Goal: Task Accomplishment & Management: Manage account settings

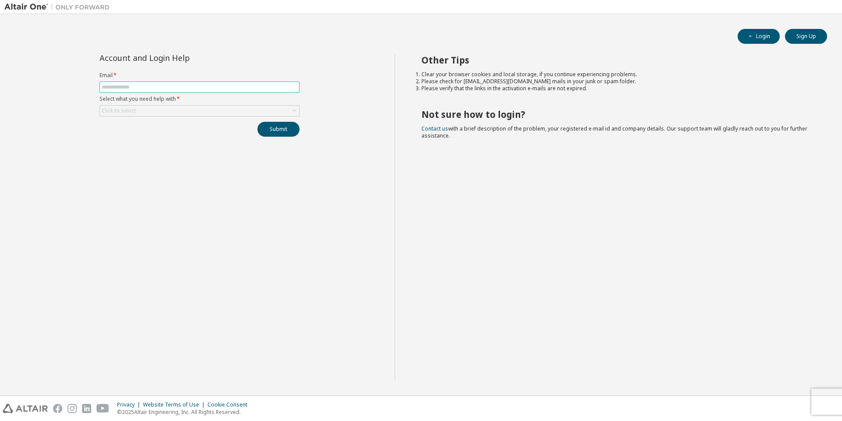
click at [212, 86] on input "text" at bounding box center [200, 87] width 196 height 7
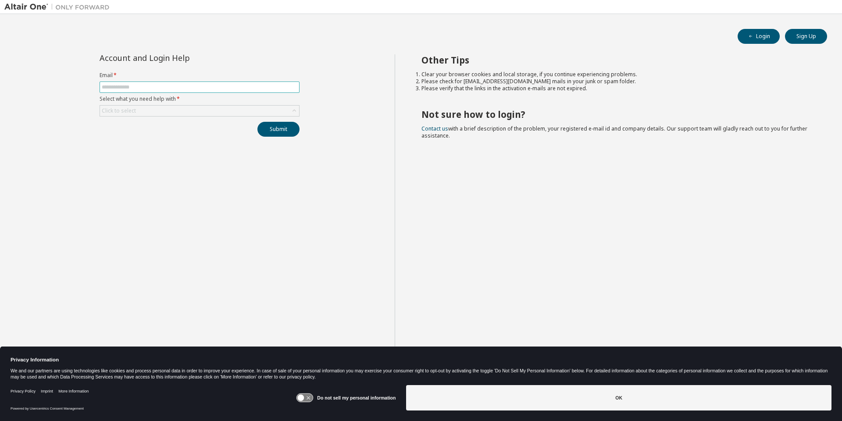
click at [186, 86] on input "text" at bounding box center [200, 87] width 196 height 7
type input "**********"
click at [184, 110] on div "Click to select" at bounding box center [199, 111] width 199 height 11
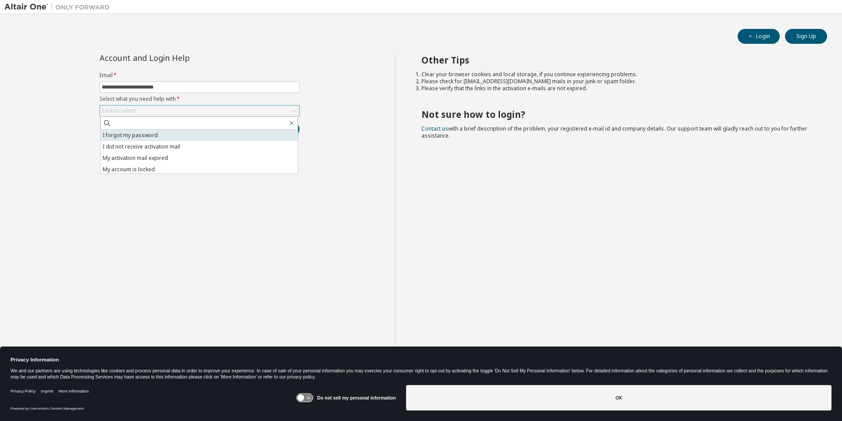
click at [144, 136] on li "I forgot my password" at bounding box center [198, 135] width 197 height 11
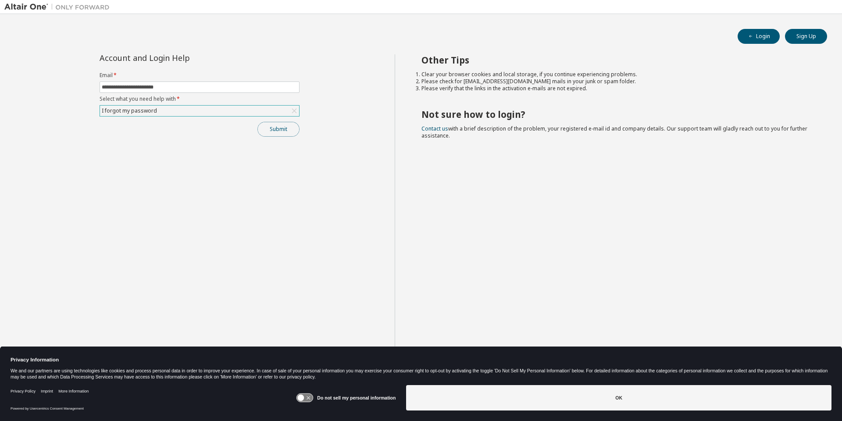
click at [277, 131] on button "Submit" at bounding box center [278, 129] width 42 height 15
click at [284, 128] on button "Submit" at bounding box center [278, 129] width 42 height 15
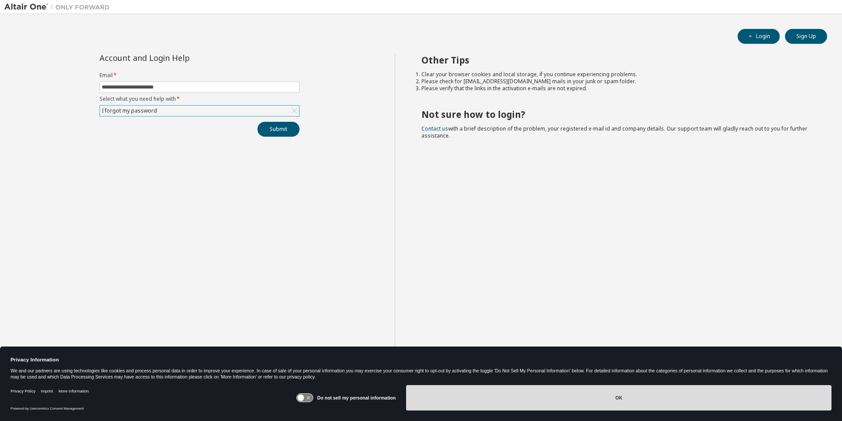
click at [612, 398] on button "OK" at bounding box center [618, 397] width 425 height 25
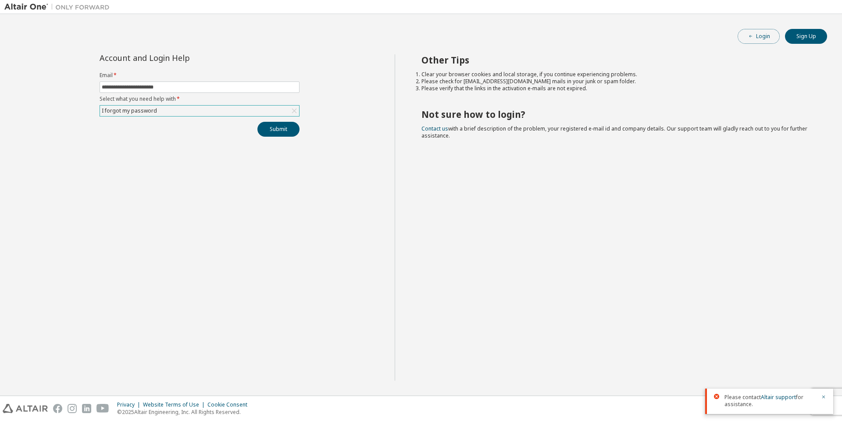
click at [761, 39] on button "Login" at bounding box center [759, 36] width 42 height 15
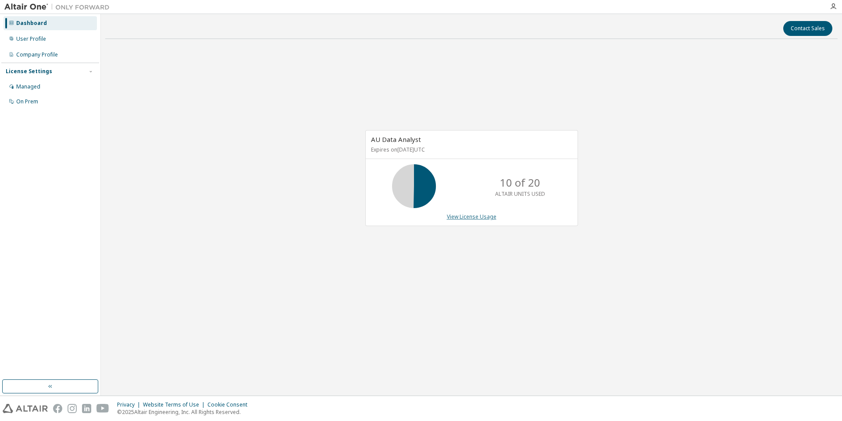
click at [468, 217] on link "View License Usage" at bounding box center [472, 216] width 50 height 7
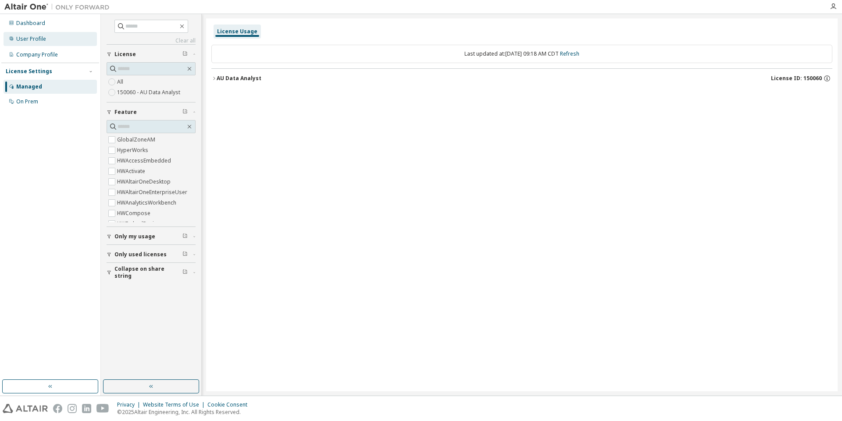
click at [44, 43] on div "User Profile" at bounding box center [50, 39] width 93 height 14
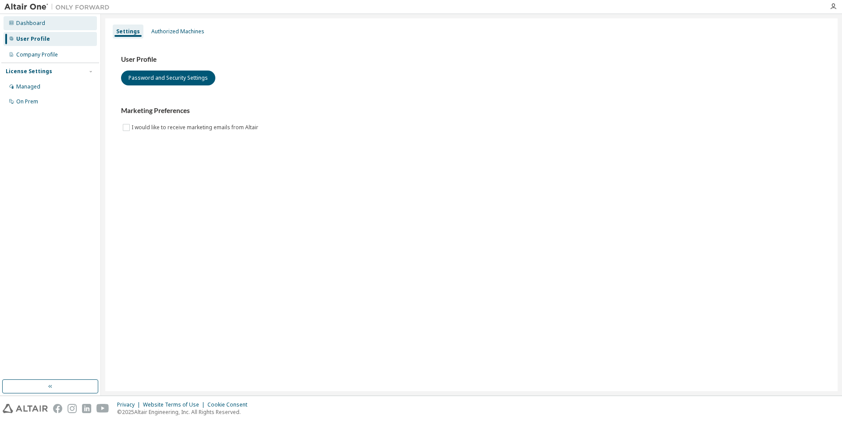
click at [37, 23] on div "Dashboard" at bounding box center [30, 23] width 29 height 7
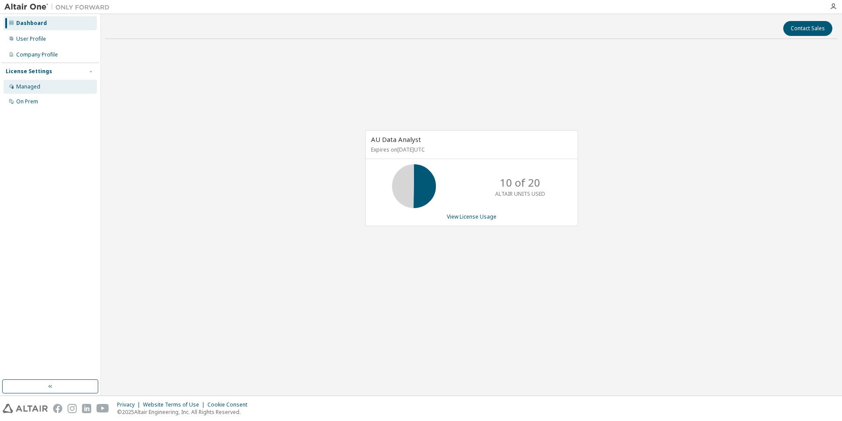
click at [18, 87] on div "Managed" at bounding box center [28, 86] width 24 height 7
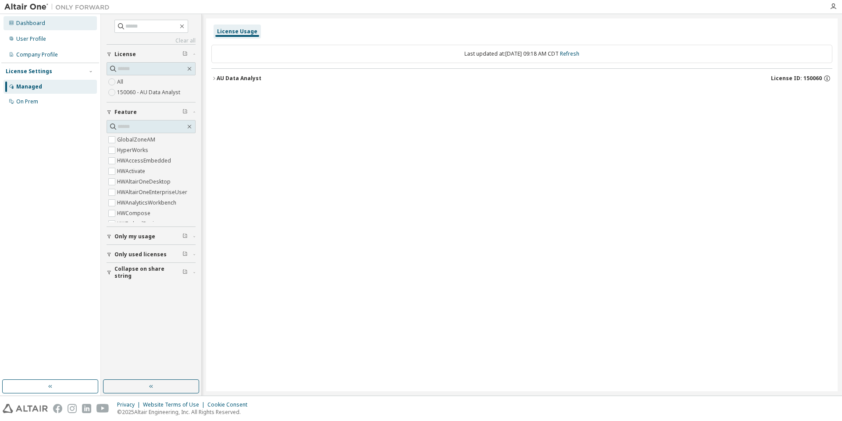
click at [24, 25] on div "Dashboard" at bounding box center [30, 23] width 29 height 7
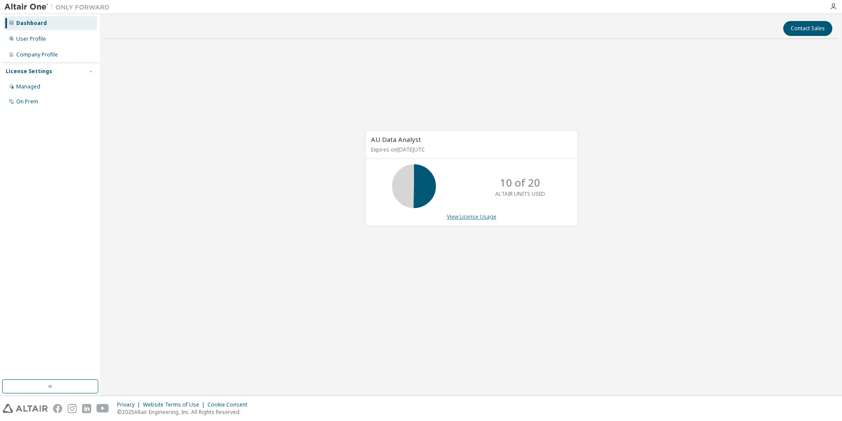
click at [485, 217] on link "View License Usage" at bounding box center [472, 216] width 50 height 7
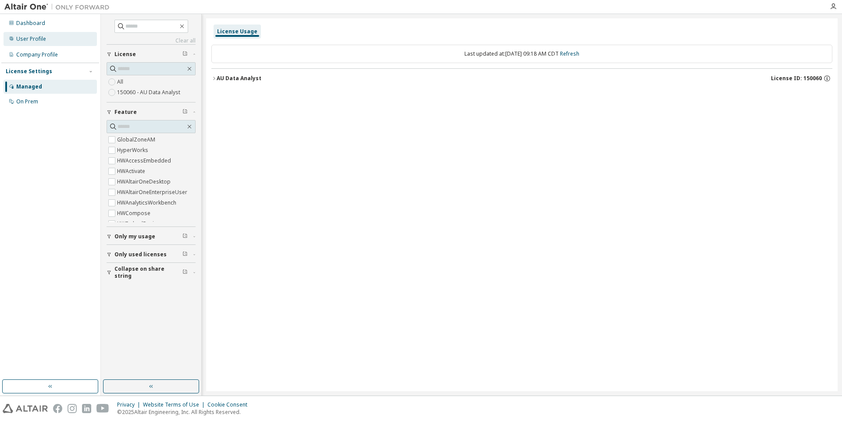
click at [38, 38] on div "User Profile" at bounding box center [31, 39] width 30 height 7
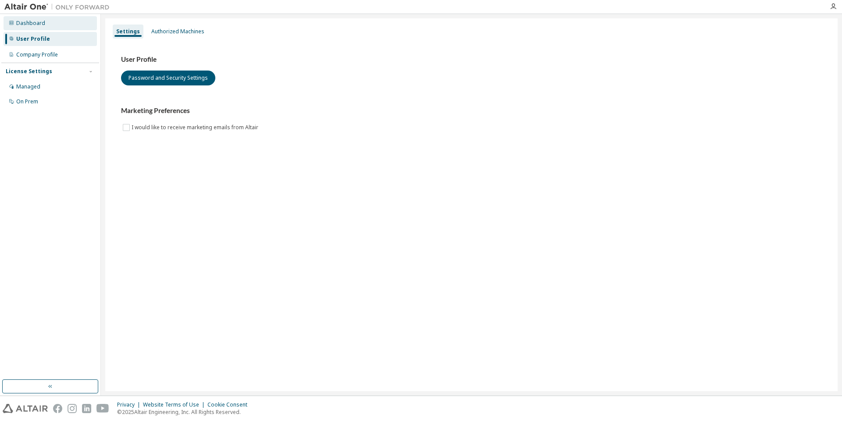
click at [39, 23] on div "Dashboard" at bounding box center [30, 23] width 29 height 7
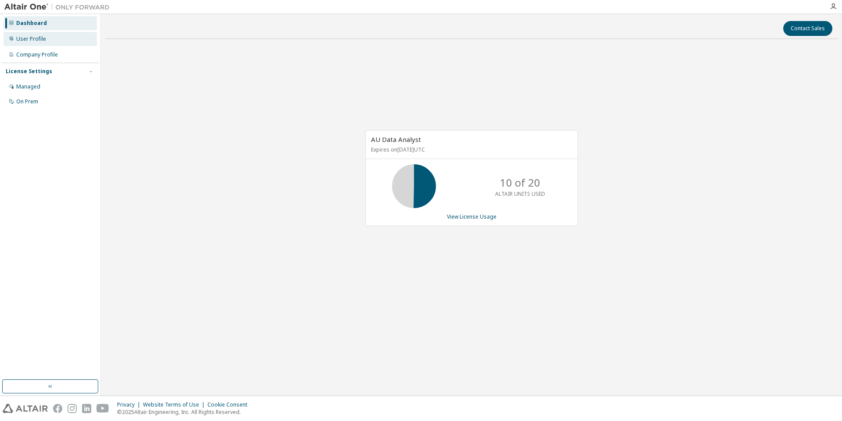
click at [36, 41] on div "User Profile" at bounding box center [31, 39] width 30 height 7
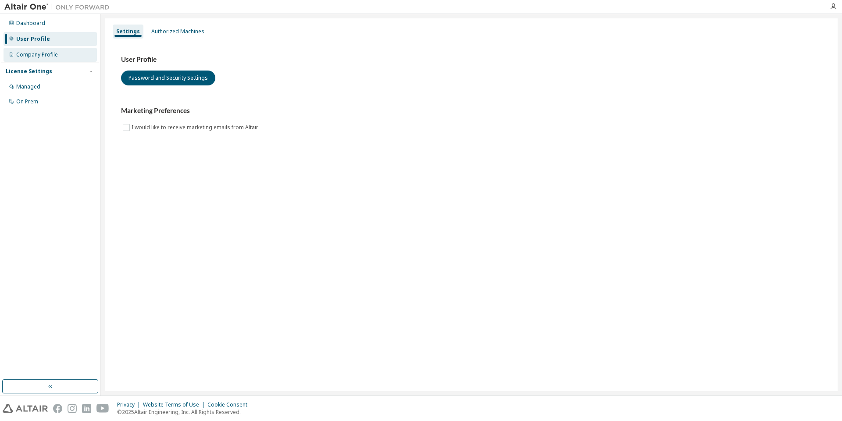
click at [32, 56] on div "Company Profile" at bounding box center [37, 54] width 42 height 7
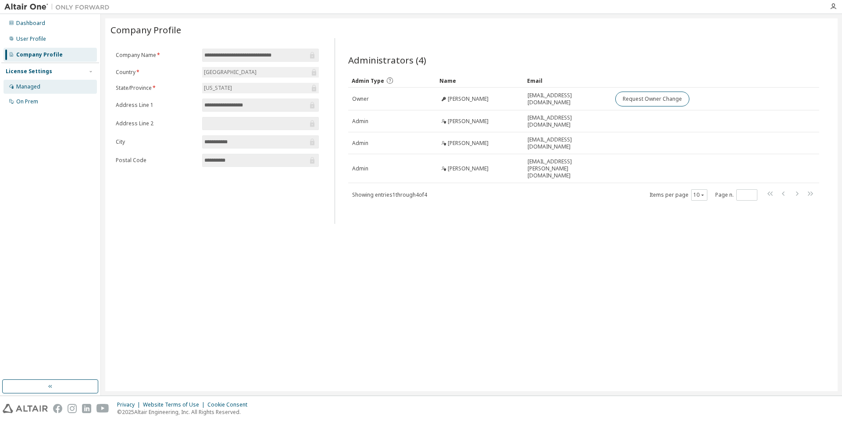
click at [31, 81] on div "Managed" at bounding box center [50, 87] width 93 height 14
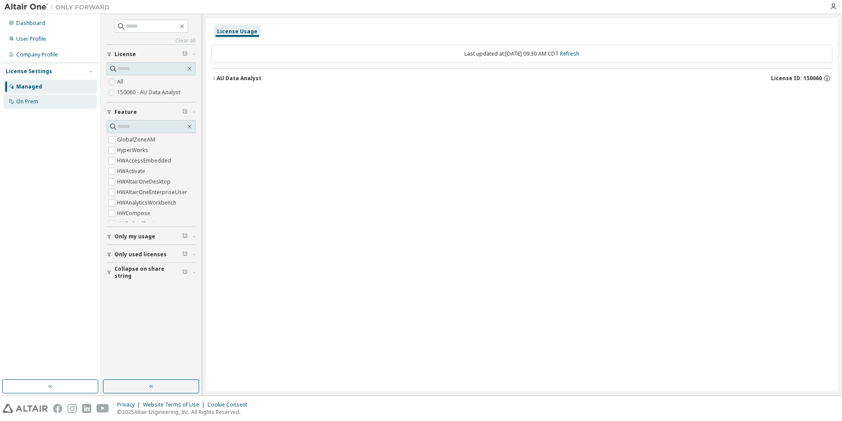
click at [27, 100] on div "On Prem" at bounding box center [27, 101] width 22 height 7
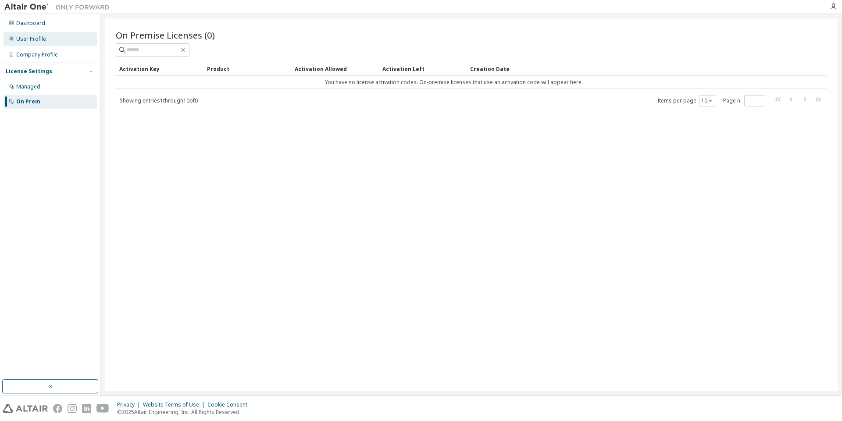
click at [43, 42] on div "User Profile" at bounding box center [31, 39] width 30 height 7
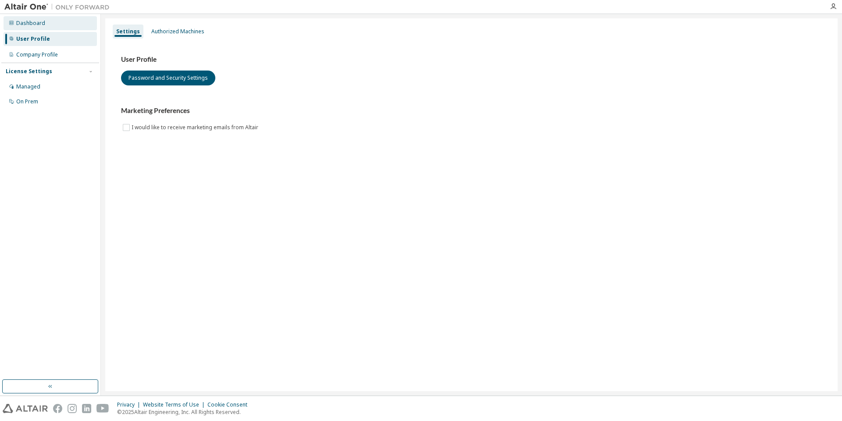
click at [40, 23] on div "Dashboard" at bounding box center [30, 23] width 29 height 7
